Goal: Find specific page/section: Find specific page/section

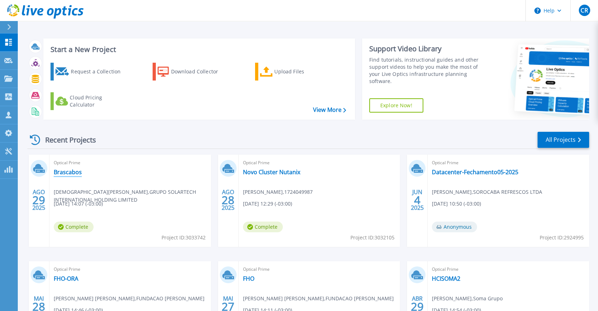
click at [63, 171] on link "Brascabos" at bounding box center [68, 171] width 28 height 7
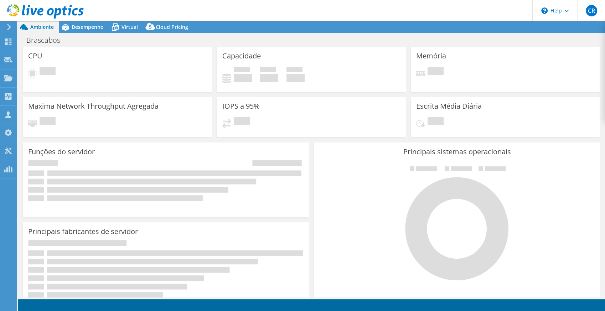
select select "USD"
select select "SouthAmerica"
